Goal: Transaction & Acquisition: Download file/media

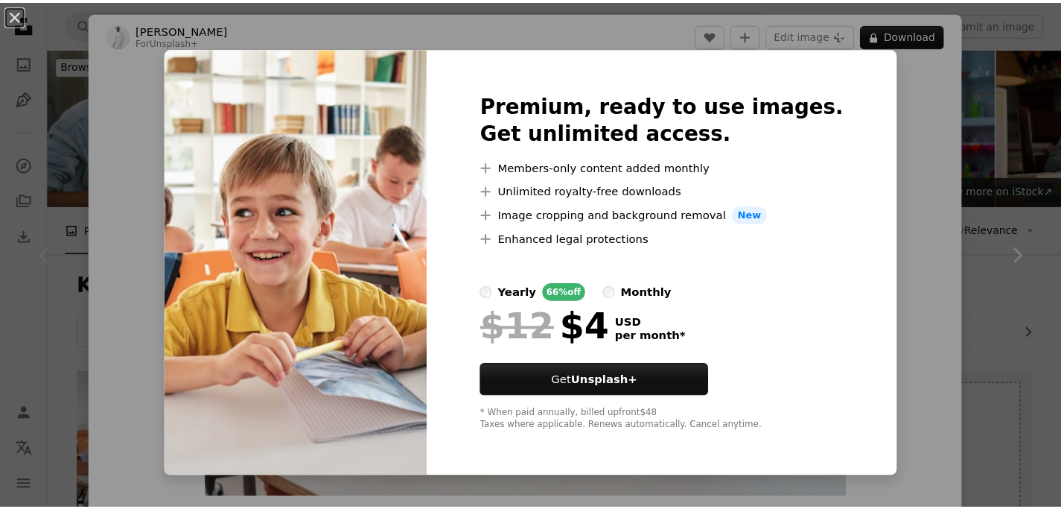
scroll to position [314, 0]
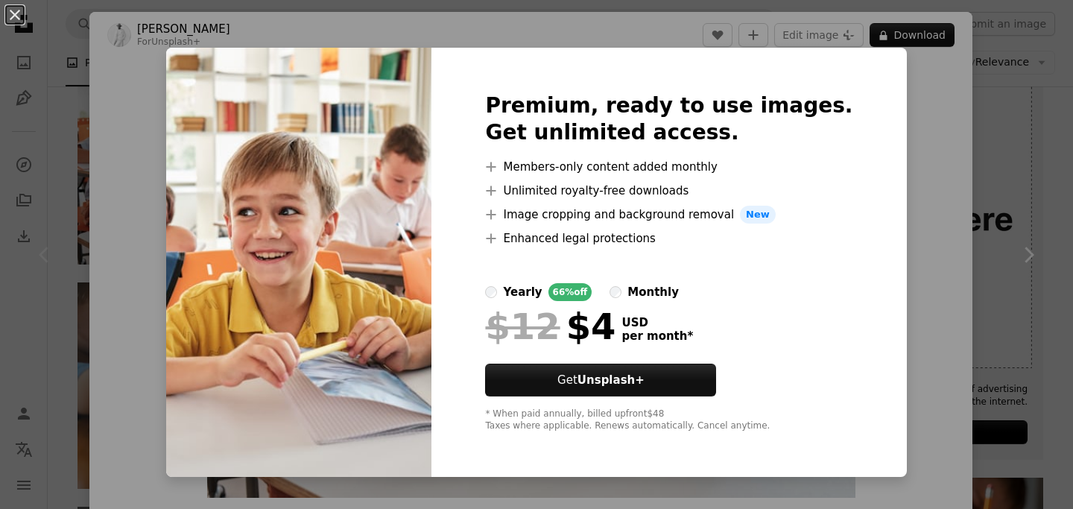
click at [971, 114] on div "An X shape Premium, ready to use images. Get unlimited access. A plus sign Memb…" at bounding box center [536, 254] width 1073 height 509
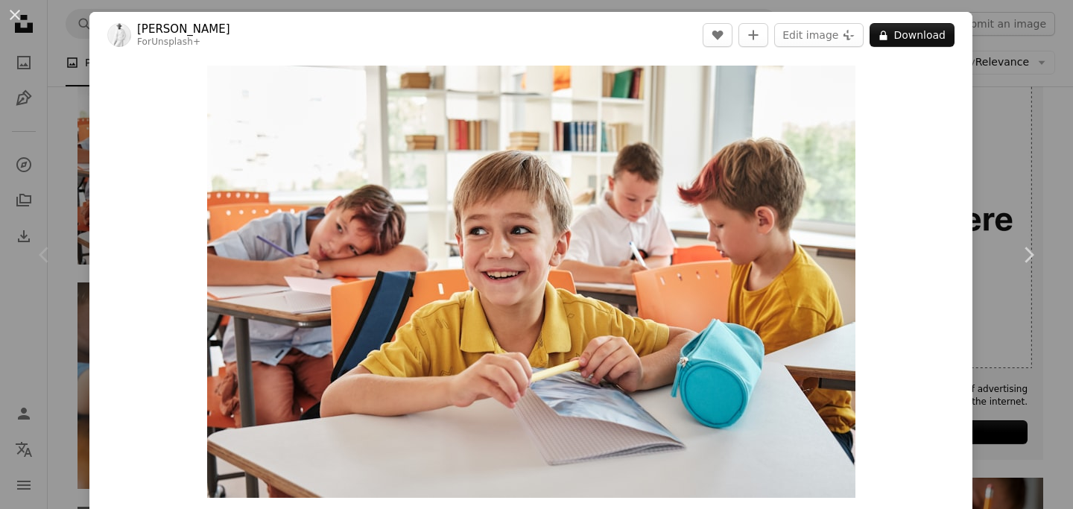
click at [982, 121] on div "An X shape Chevron left Chevron right [PERSON_NAME] For Unsplash+ A heart A plu…" at bounding box center [536, 254] width 1073 height 509
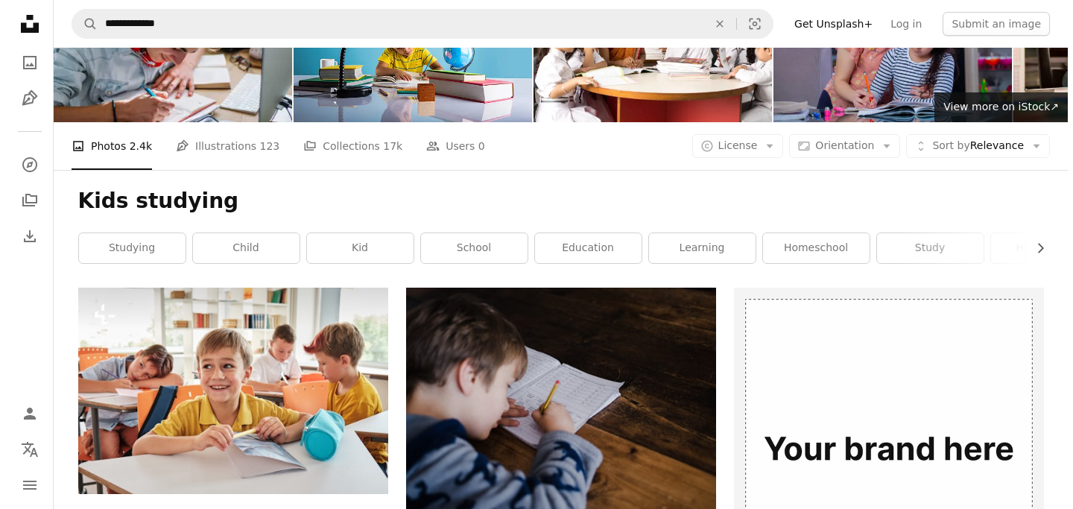
scroll to position [331, 0]
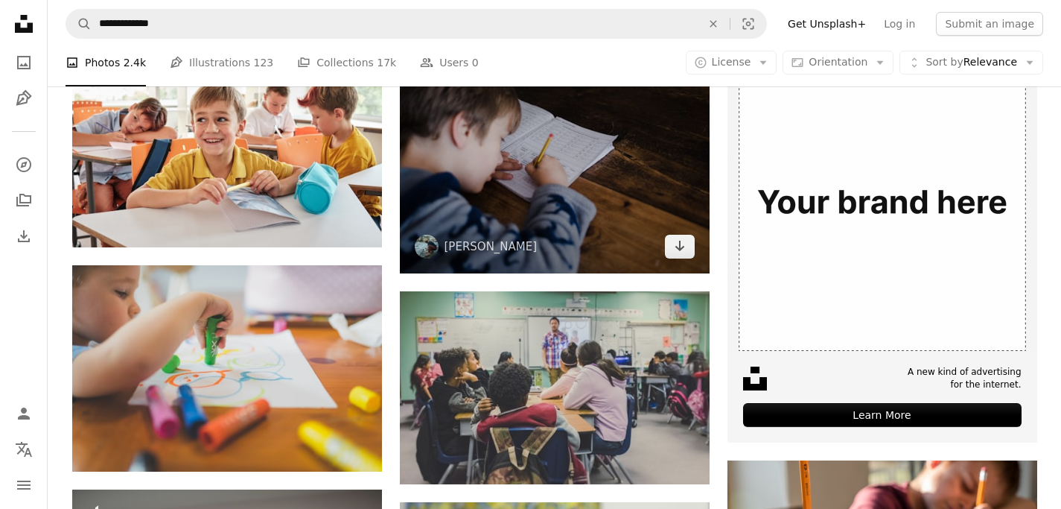
click at [579, 200] on img at bounding box center [555, 157] width 310 height 232
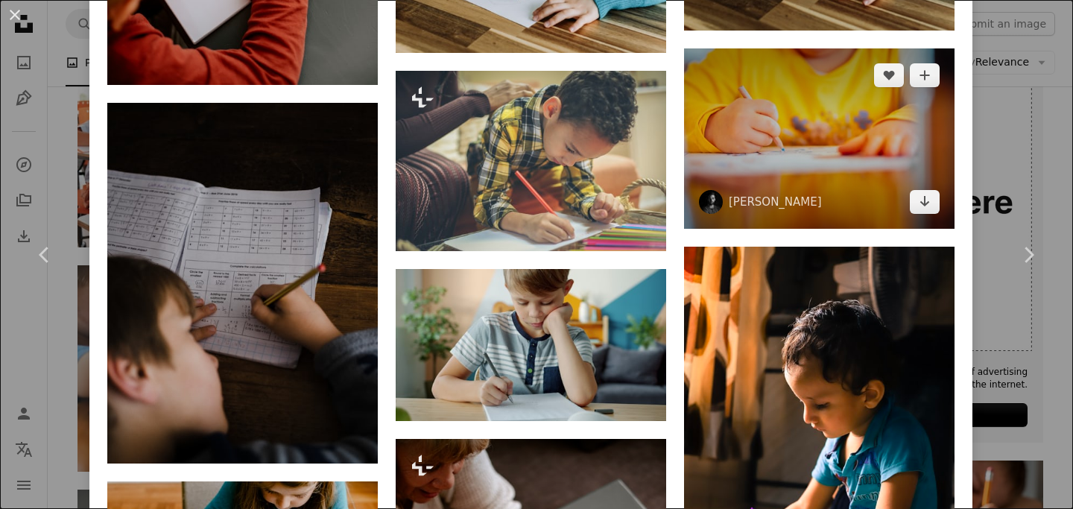
scroll to position [1945, 0]
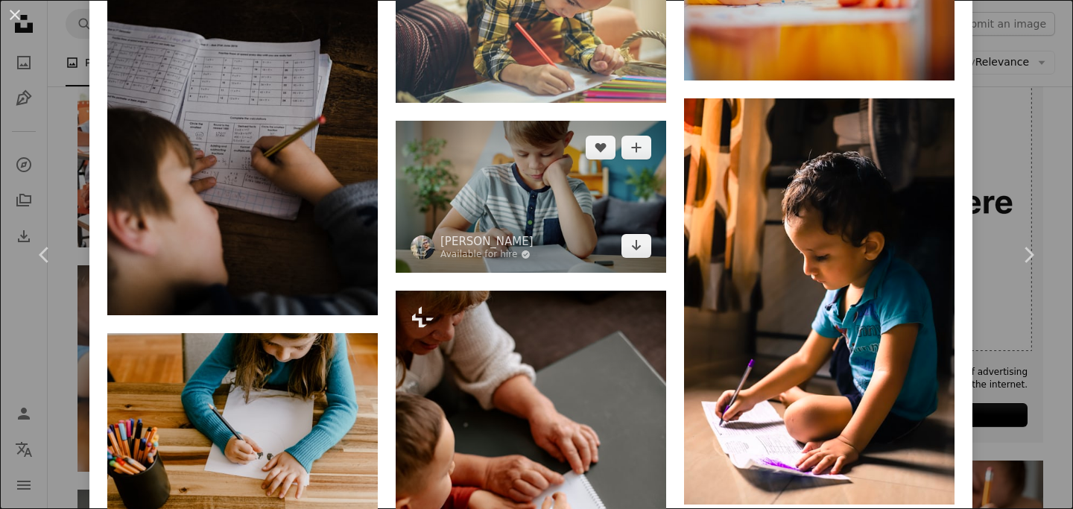
click at [597, 162] on img at bounding box center [530, 197] width 270 height 152
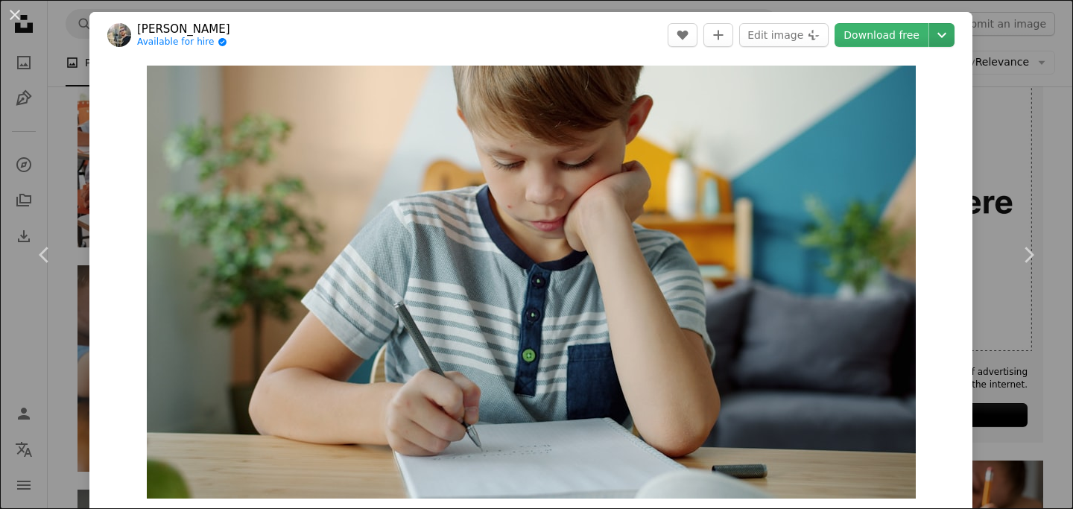
click at [930, 36] on icon "Chevron down" at bounding box center [942, 35] width 24 height 18
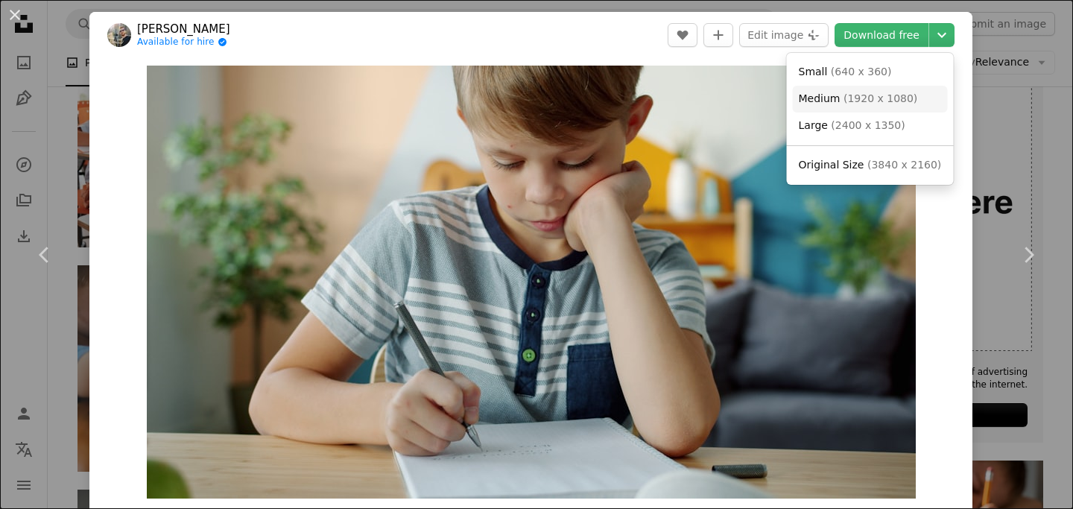
click at [854, 102] on span "( 1920 x 1080 )" at bounding box center [880, 98] width 74 height 12
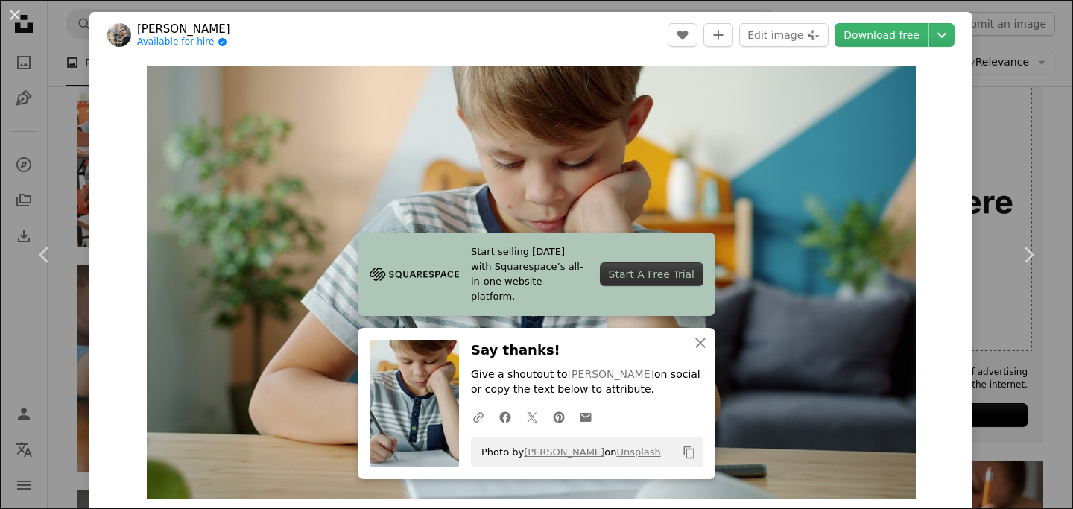
click at [288, 8] on div "An X shape Chevron left Chevron right [PERSON_NAME] Available for hire A checkm…" at bounding box center [536, 254] width 1073 height 509
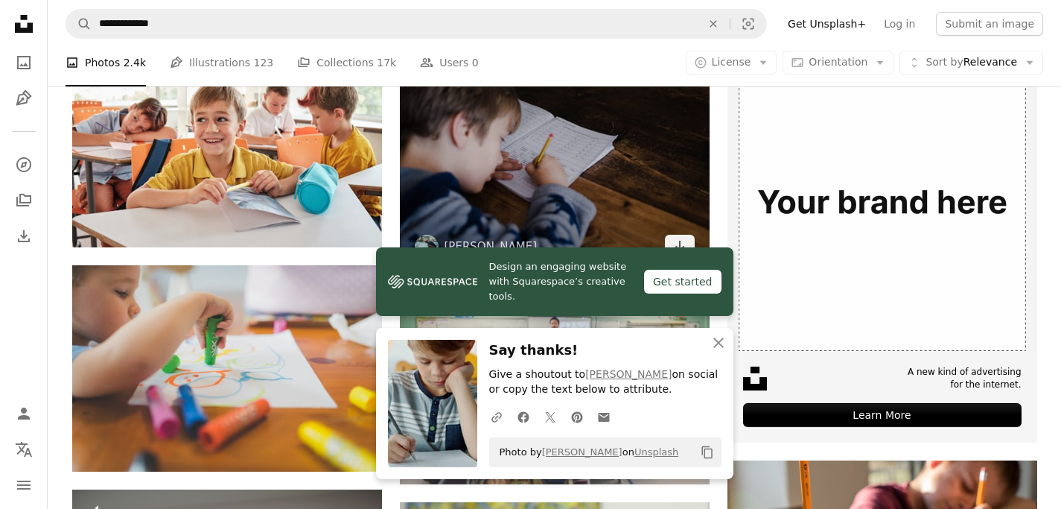
click at [487, 180] on img at bounding box center [555, 157] width 310 height 232
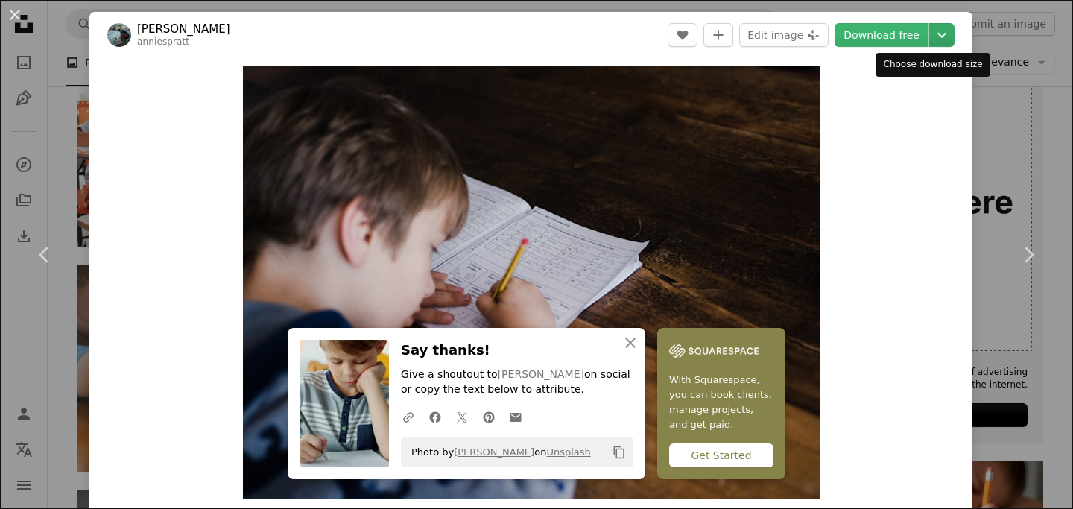
click at [932, 33] on icon "Chevron down" at bounding box center [942, 35] width 24 height 18
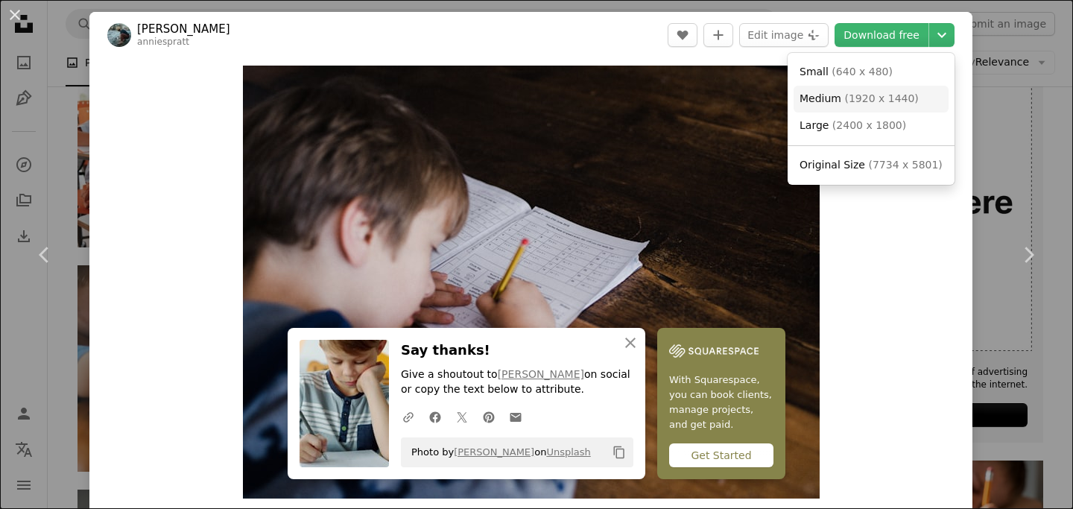
click at [886, 96] on span "( 1920 x 1440 )" at bounding box center [881, 98] width 74 height 12
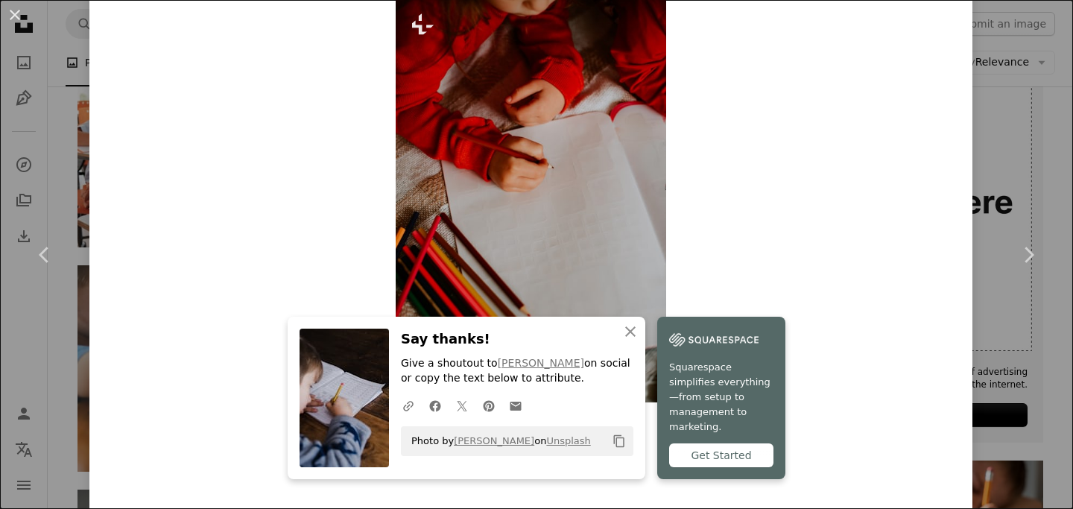
scroll to position [2713, 0]
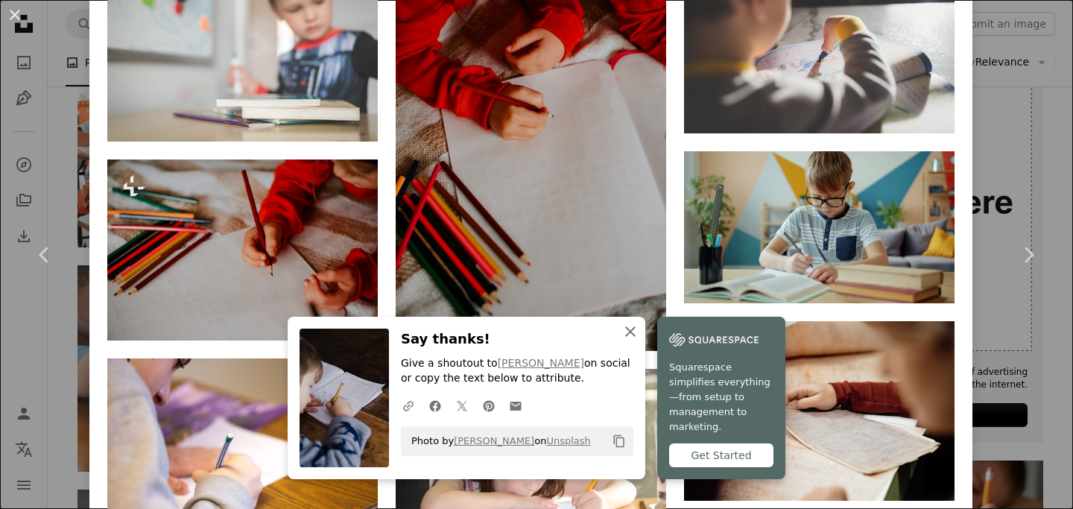
click at [630, 340] on icon "An X shape" at bounding box center [630, 332] width 18 height 18
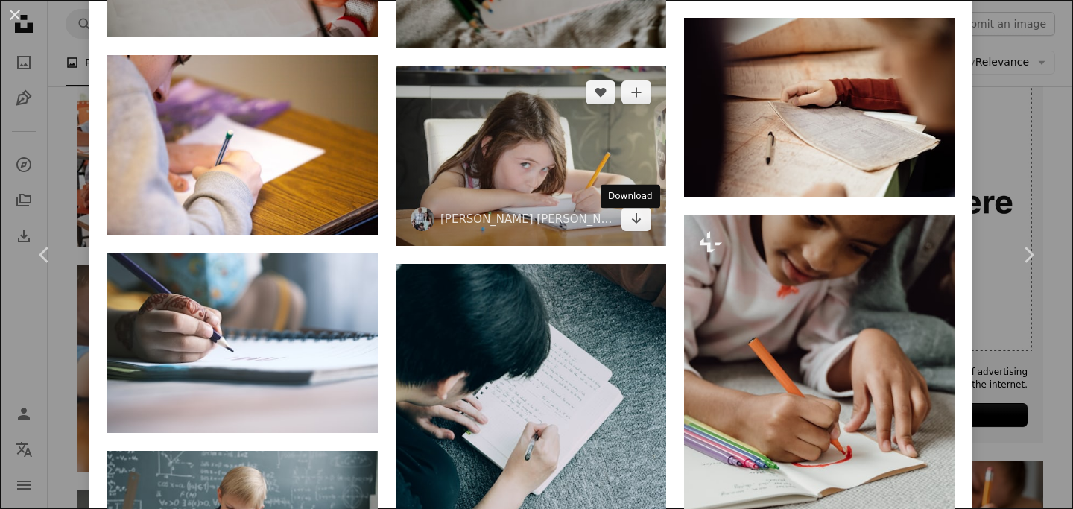
scroll to position [2730, 0]
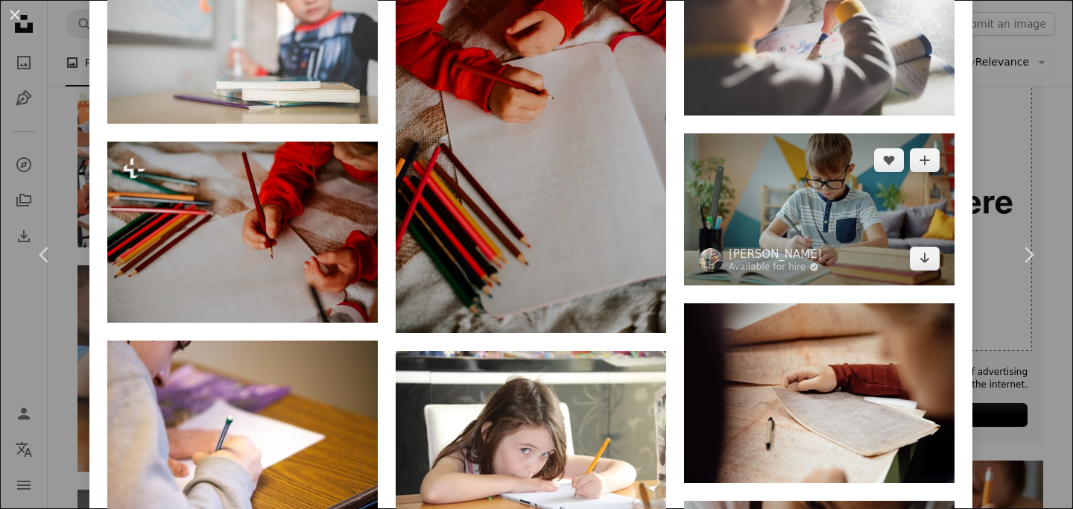
click at [787, 192] on img at bounding box center [819, 209] width 270 height 152
